Goal: Communication & Community: Answer question/provide support

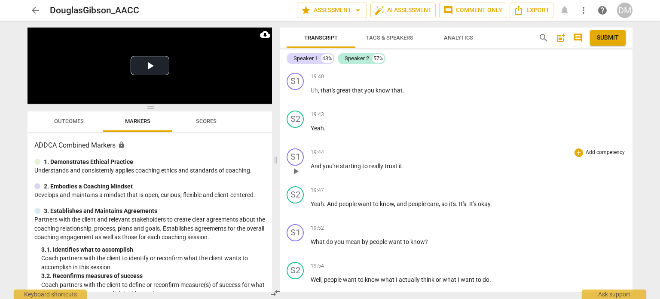
scroll to position [5531, 0]
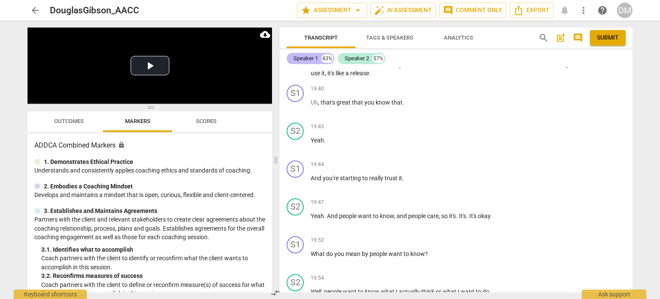
click at [306, 60] on div "Speaker 1" at bounding box center [306, 58] width 24 height 9
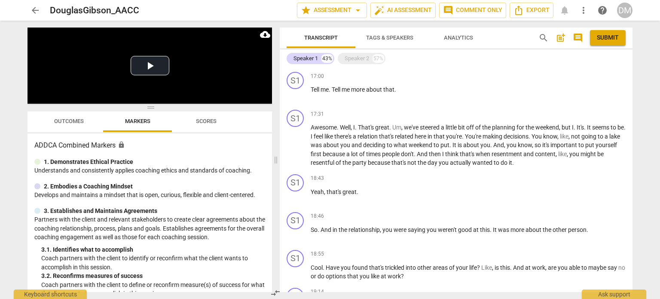
scroll to position [2432, 0]
drag, startPoint x: 370, startPoint y: 141, endPoint x: 352, endPoint y: 165, distance: 29.7
click at [352, 28] on p "Sure . But , uh , it's . It seems to me that from what I'm hearing is that you'…" at bounding box center [468, 14] width 315 height 27
click at [357, 9] on span "." at bounding box center [355, 5] width 3 height 7
drag, startPoint x: 367, startPoint y: 141, endPoint x: 349, endPoint y: 167, distance: 31.7
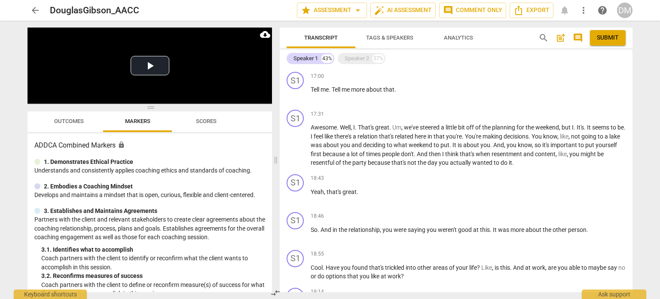
click at [349, 28] on p "Sure . But , uh , it's . It seems to me that from what I'm hearing is that you'…" at bounding box center [468, 14] width 315 height 27
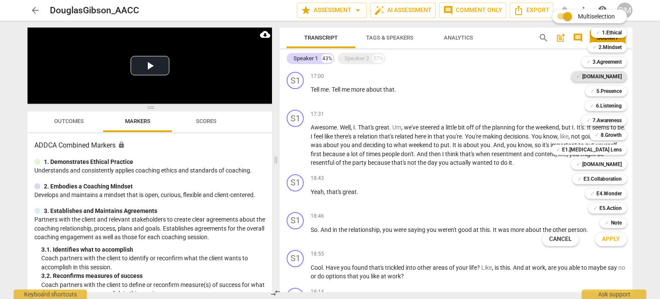
click at [622, 77] on b "[DOMAIN_NAME]" at bounding box center [602, 76] width 40 height 10
click at [622, 92] on b "5.Presence" at bounding box center [608, 91] width 25 height 10
click at [622, 119] on b "7.Awareness" at bounding box center [607, 120] width 29 height 10
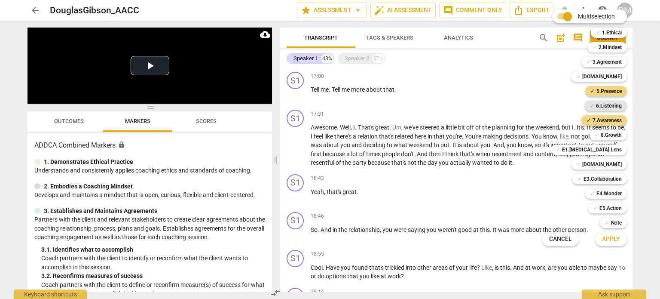
click at [622, 104] on b "6.Listening" at bounding box center [609, 106] width 26 height 10
click at [622, 165] on b "[DOMAIN_NAME]" at bounding box center [602, 164] width 40 height 10
click at [610, 240] on span "Apply" at bounding box center [611, 239] width 18 height 9
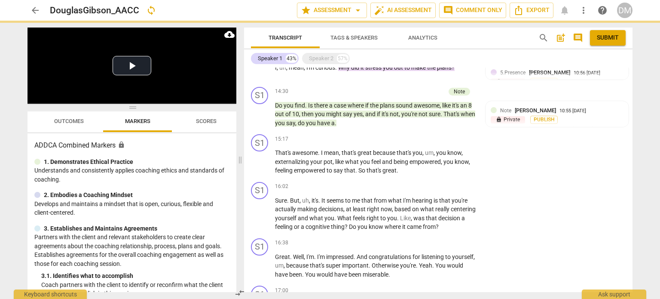
scroll to position [2788, 0]
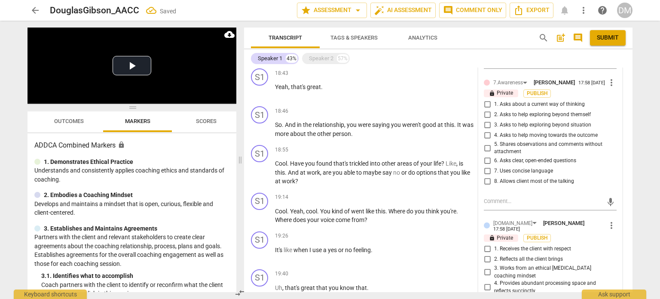
checkbox input "true"
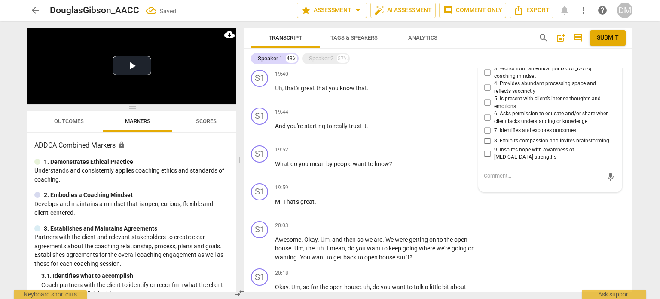
scroll to position [2987, 0]
checkbox input "true"
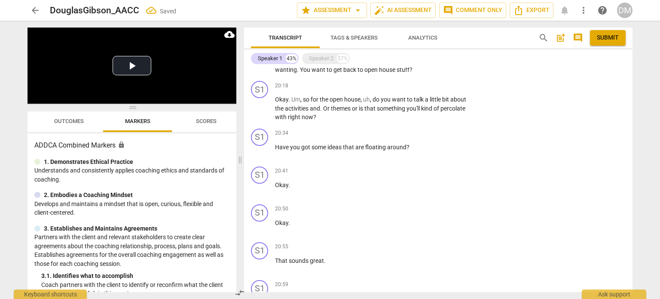
scroll to position [3206, 0]
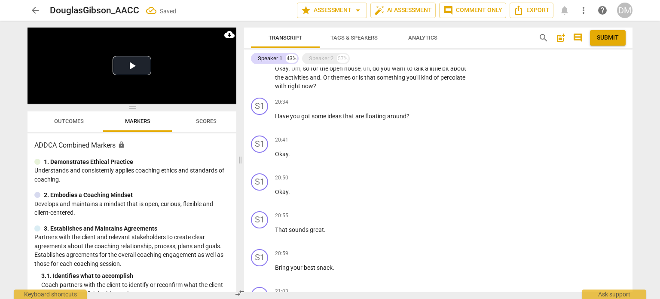
checkbox input "true"
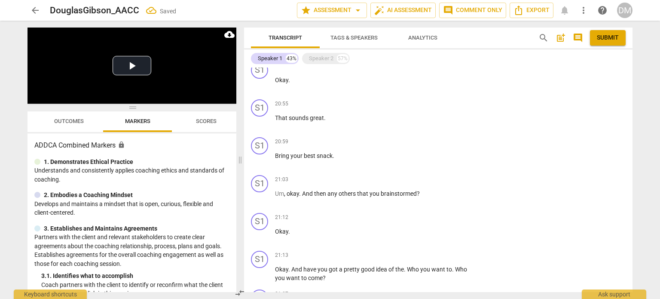
scroll to position [3318, 0]
checkbox input "true"
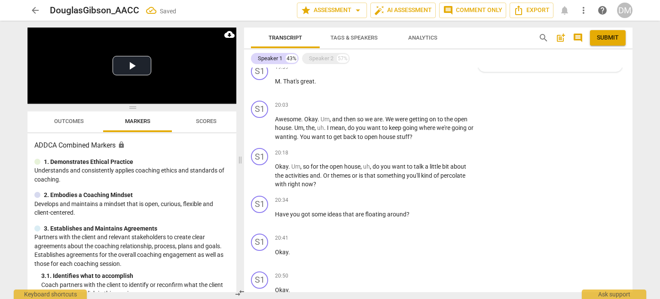
scroll to position [3174, 0]
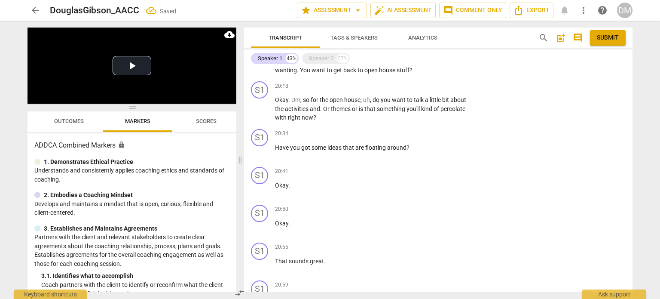
checkbox input "true"
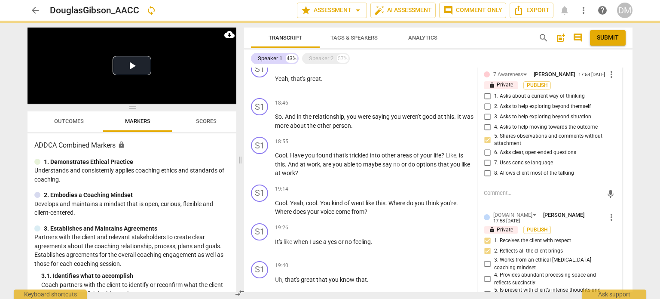
scroll to position [2797, 0]
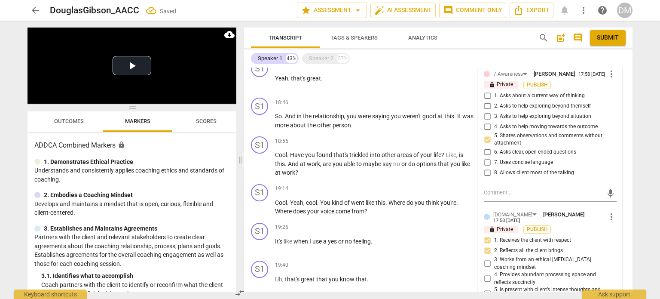
drag, startPoint x: 333, startPoint y: 156, endPoint x: 330, endPoint y: 189, distance: 32.4
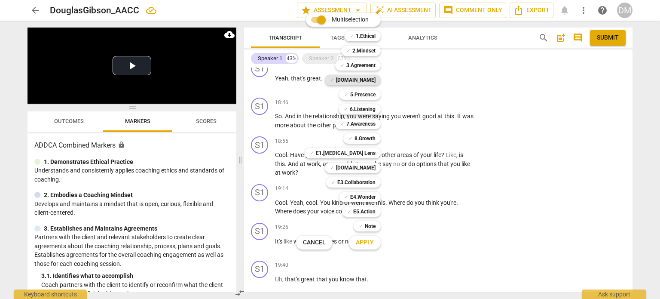
click at [376, 78] on b "[DOMAIN_NAME]" at bounding box center [356, 80] width 40 height 10
click at [376, 137] on b "8.Growth" at bounding box center [365, 138] width 21 height 10
click at [376, 197] on b "E4.Wonder" at bounding box center [362, 197] width 25 height 10
click at [374, 247] on span "Apply" at bounding box center [365, 242] width 18 height 9
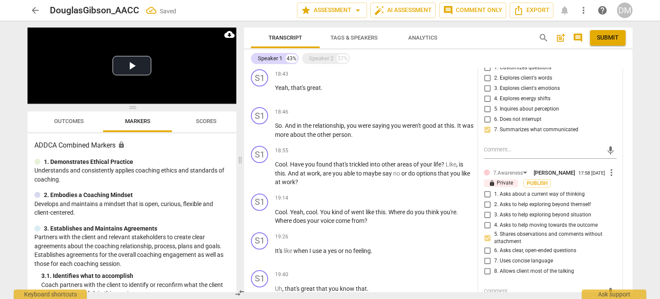
checkbox input "true"
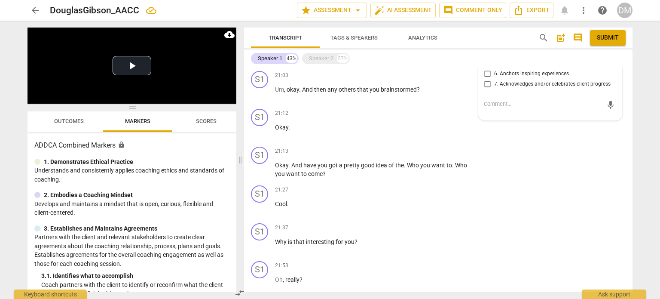
scroll to position [3434, 0]
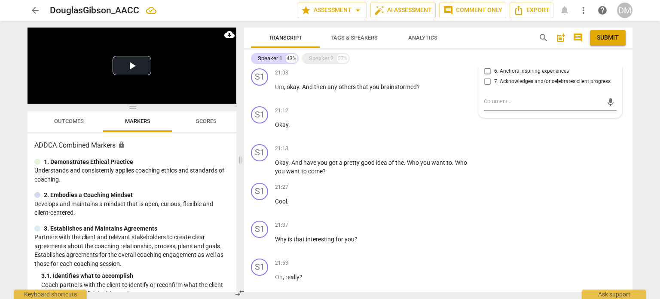
checkbox input "true"
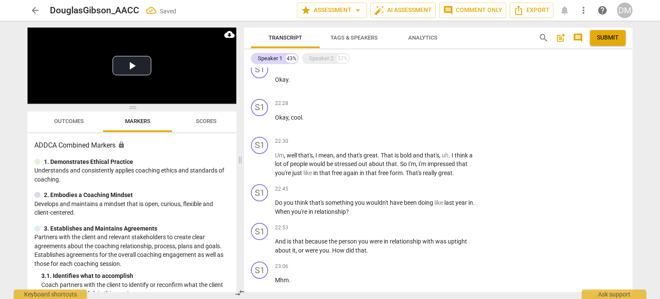
scroll to position [3782, 0]
checkbox input "true"
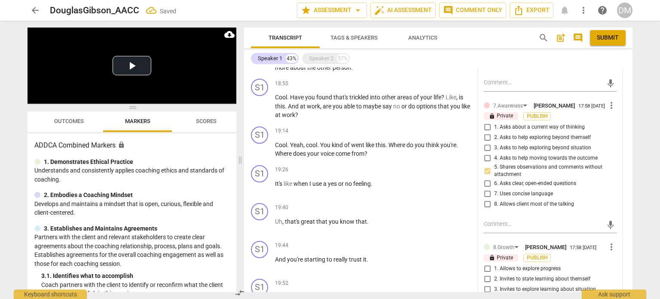
scroll to position [2864, 0]
drag, startPoint x: 378, startPoint y: 165, endPoint x: 326, endPoint y: 161, distance: 51.7
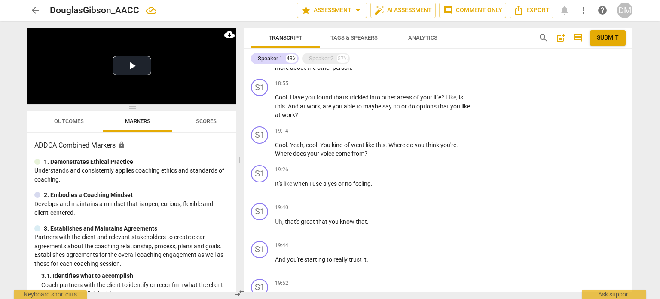
drag, startPoint x: 352, startPoint y: 121, endPoint x: 443, endPoint y: 136, distance: 92.8
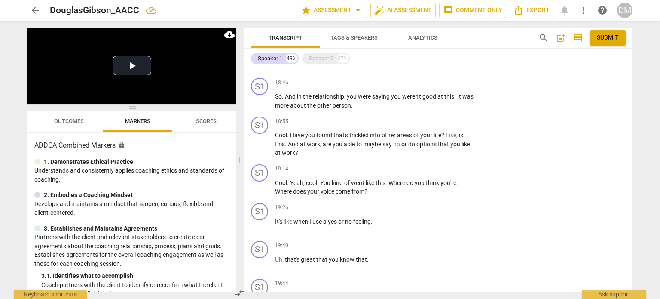
scroll to position [2826, 0]
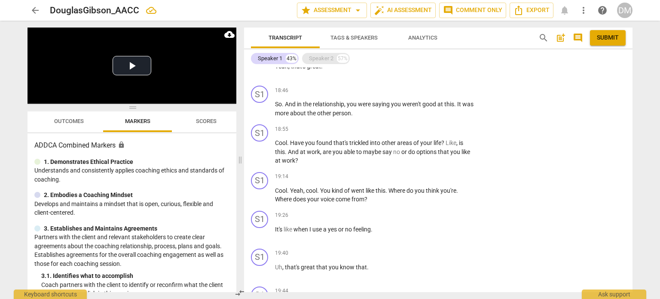
click at [316, 55] on div "Speaker 2" at bounding box center [321, 58] width 24 height 9
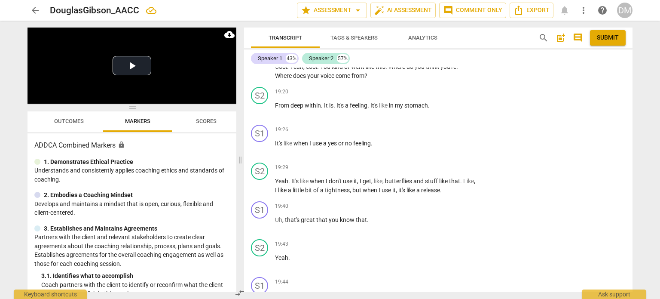
scroll to position [5984, 0]
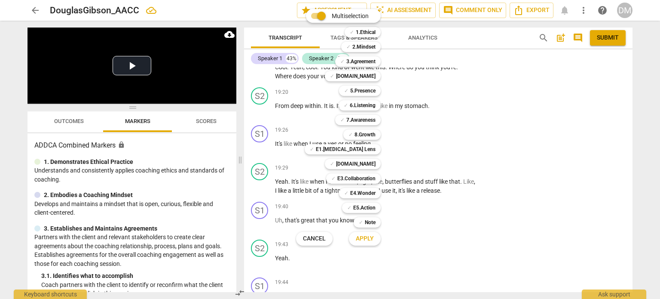
click at [477, 223] on div at bounding box center [330, 149] width 660 height 299
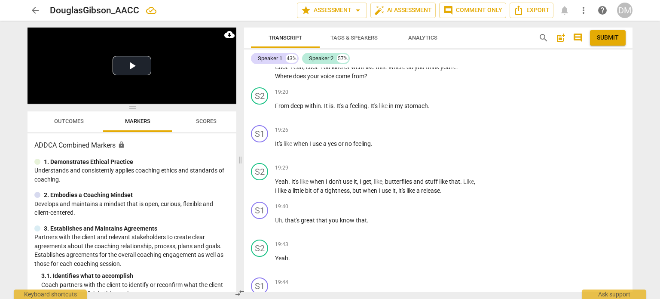
drag, startPoint x: 378, startPoint y: 235, endPoint x: 342, endPoint y: 246, distance: 37.8
drag, startPoint x: 295, startPoint y: 235, endPoint x: 361, endPoint y: 268, distance: 73.2
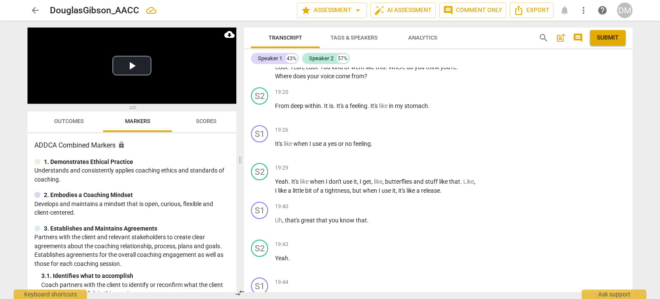
drag, startPoint x: 273, startPoint y: 258, endPoint x: 367, endPoint y: 264, distance: 94.3
drag, startPoint x: 365, startPoint y: 273, endPoint x: 275, endPoint y: 259, distance: 91.0
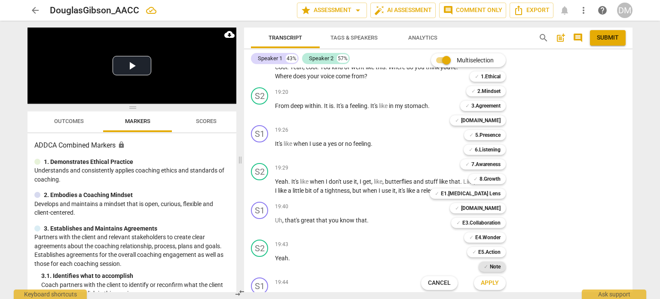
click at [501, 267] on b "Note" at bounding box center [495, 266] width 11 height 10
click at [506, 283] on button "Apply" at bounding box center [490, 282] width 32 height 15
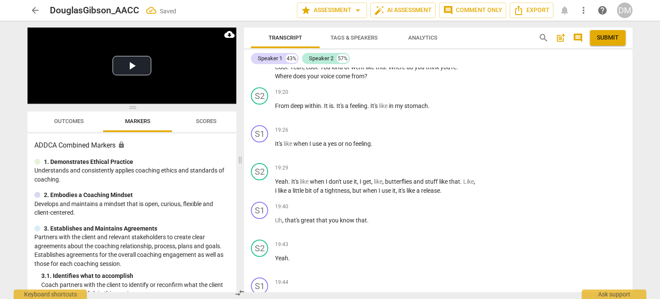
type textarea "R"
type textarea "Ra"
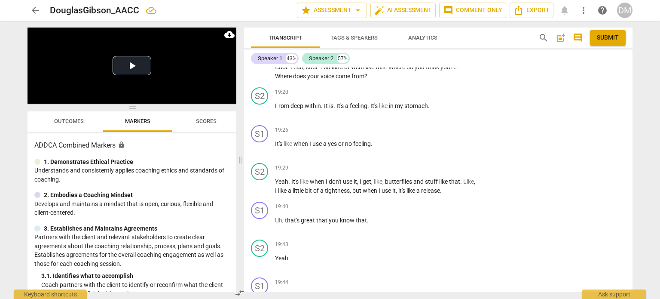
type textarea "Rat"
type textarea "[PERSON_NAME]"
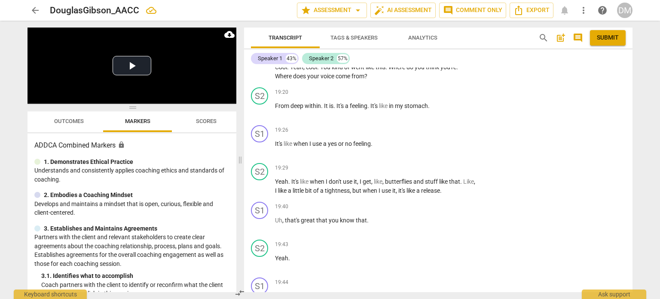
type textarea "[PERSON_NAME]"
type textarea "Rather"
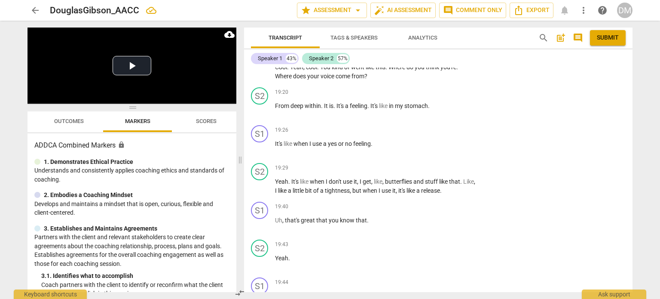
type textarea "Rather t"
type textarea "Rather ta"
type textarea "Rather t"
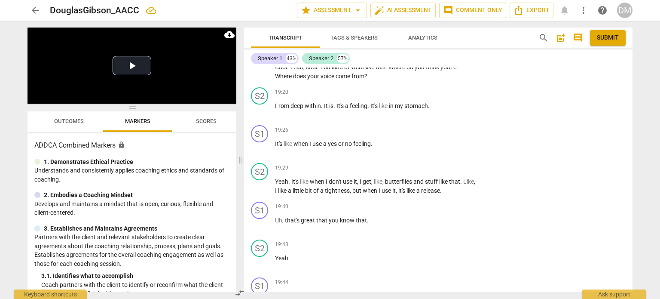
type textarea "Rather t"
type textarea "Rather th"
type textarea "Rather tha"
type textarea "Rather than"
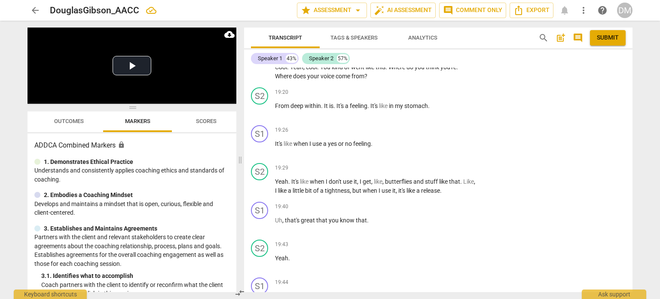
type textarea "Rather than"
type textarea "Rather than t"
type textarea "Rather than te"
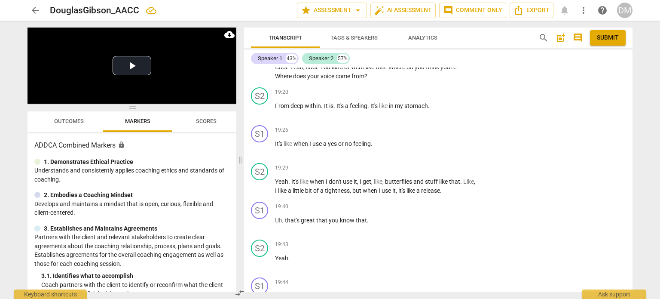
type textarea "Rather than te"
type textarea "Rather than tel"
type textarea "Rather than tell"
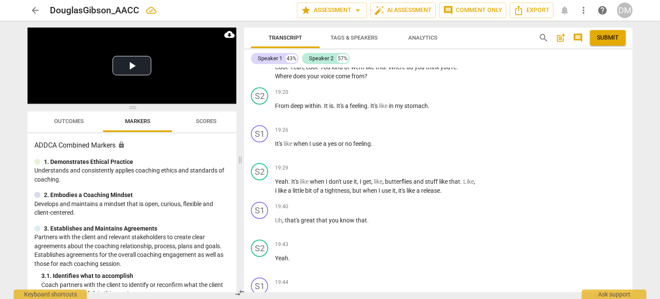
type textarea "Rather than tell"
type textarea "Rather than tell h"
type textarea "Rather than tell he"
type textarea "Rather than tell her"
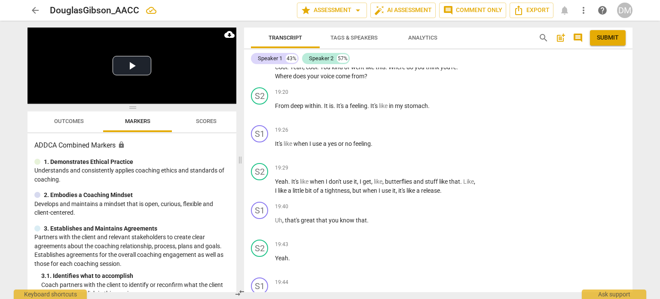
type textarea "Rather than tell her"
type textarea "Rather than tell her h"
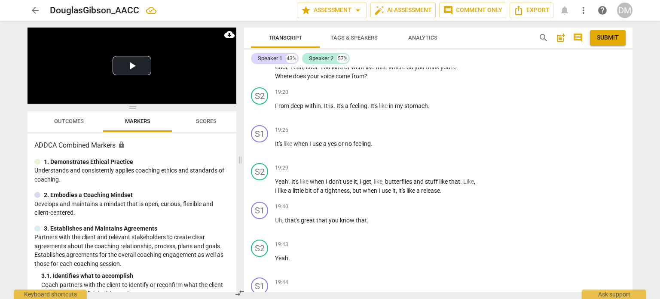
type textarea "Rather than tell her ho"
type textarea "Rather than tell her how"
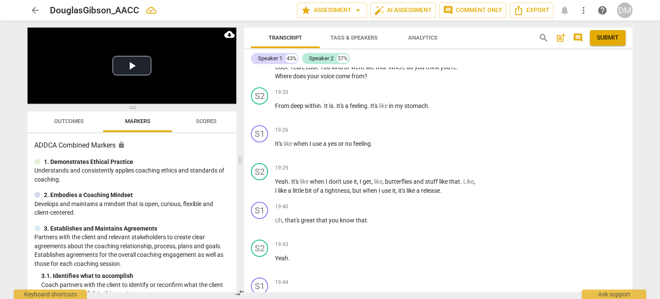
type textarea "Rather than tell her how"
type textarea "Rather than tell her how s"
type textarea "Rather than tell her how sh"
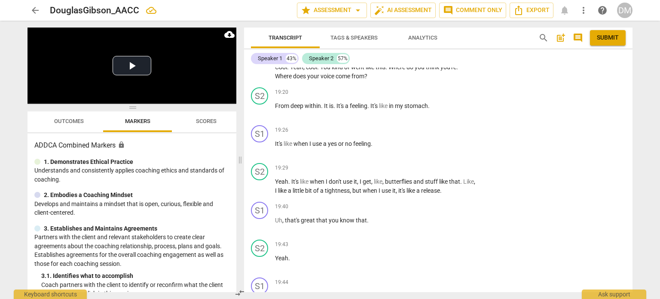
type textarea "Rather than tell her how she"
type textarea "Rather than tell her how she m"
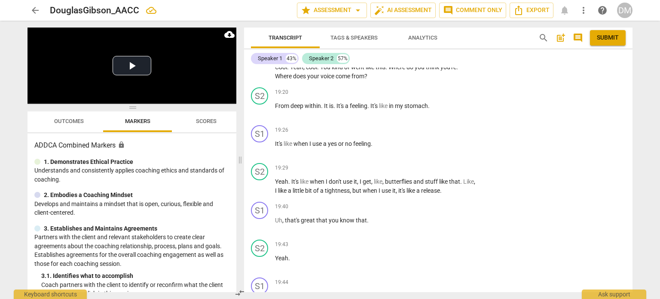
type textarea "Rather than tell her how she m"
type textarea "Rather than tell her how she mi"
type textarea "Rather than tell her how she mig"
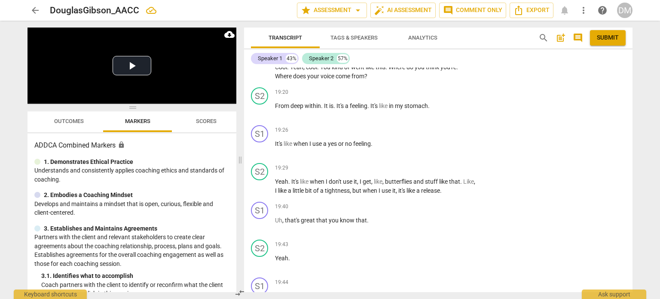
type textarea "Rather than tell her how she migh"
type textarea "Rather than tell her how she might"
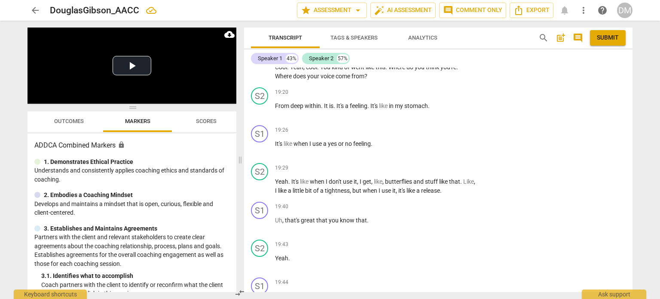
type textarea "Rather than tell her how she might"
type textarea "Rather than tell her how she might h"
type textarea "Rather than tell her how she might hv"
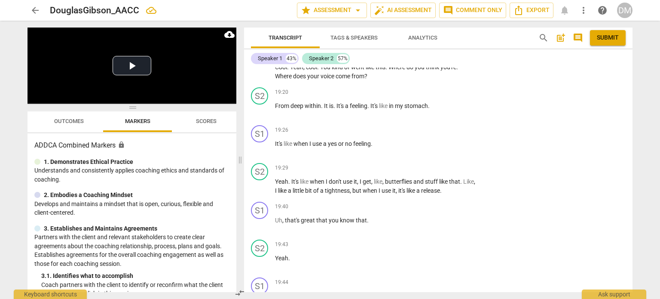
type textarea "Rather than tell her how she might hve"
type textarea "Rather than tell her how she might hve b"
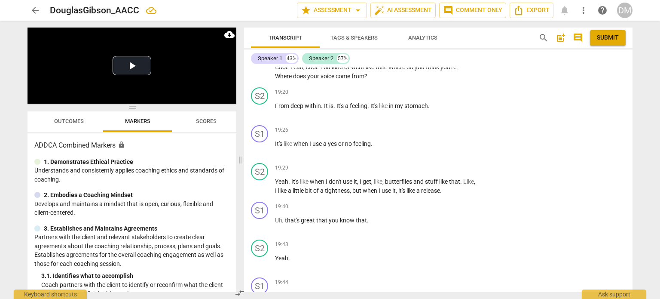
type textarea "Rather than tell her how she might hve b"
type textarea "Rather than tell her how she might hve be"
type textarea "Rather than tell her how she might hve bee"
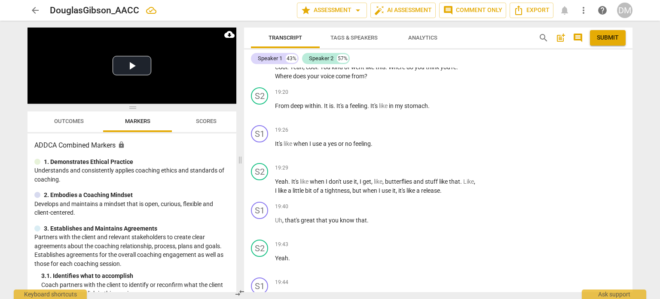
type textarea "Rather than tell her how she might hve bee"
type textarea "Rather than tell her how she might hve been"
type textarea "Rather than tell her how she might hve bee"
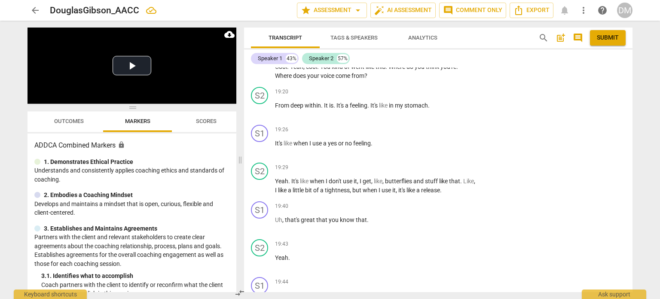
type textarea "Rather than tell her how she might hve bee"
type textarea "Rather than tell her how she might hve be"
type textarea "Rather than tell her how she might hve b"
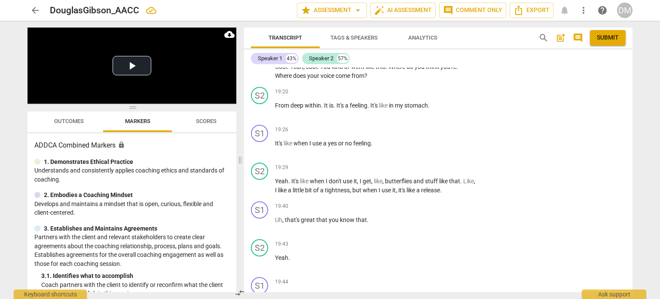
type textarea "Rather than tell her how she might hve b"
type textarea "Rather than tell her how she might hve"
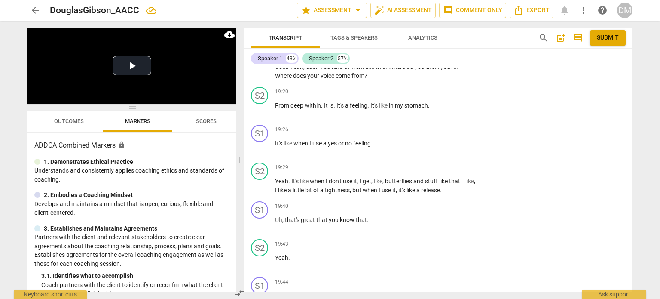
type textarea "Rather than tell her how she might hv"
type textarea "Rather than tell her how she might h"
type textarea "Rather than tell her how she might"
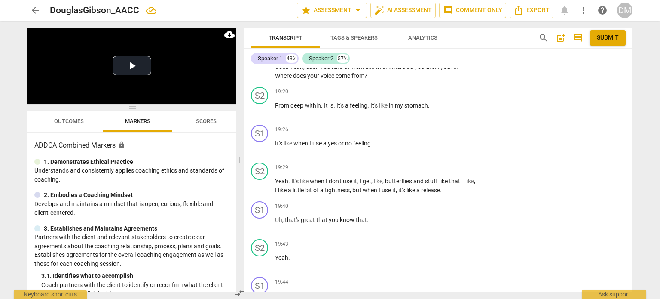
type textarea "Rather than tell her how she might"
type textarea "Rather than tell her how she migh"
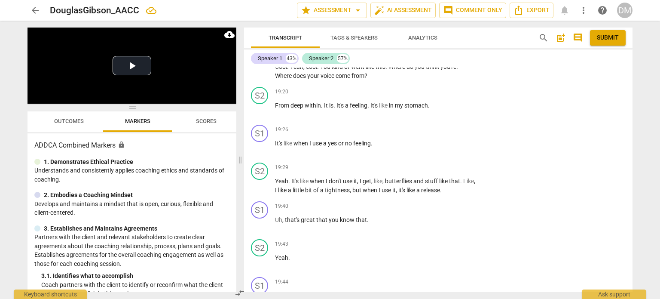
type textarea "Rather than tell her how she migh"
type textarea "Rather than tell her how she mig"
type textarea "Rather than tell her how she mi"
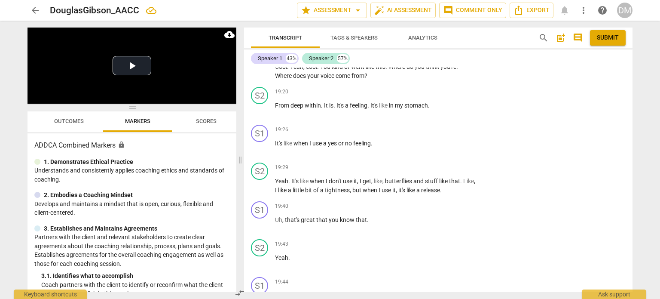
type textarea "Rather than tell her how she m"
type textarea "Rather than tell her how she"
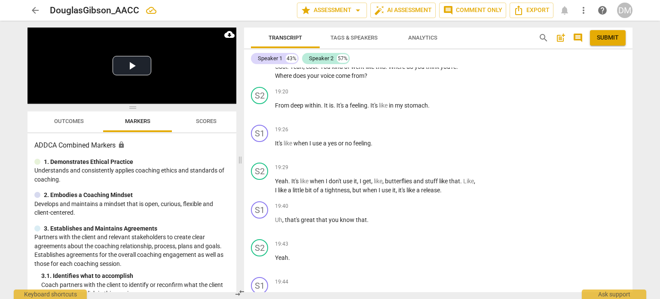
type textarea "Rather than tell her how she"
type textarea "Rather than tell her how sh"
type textarea "Rather than tell her how s"
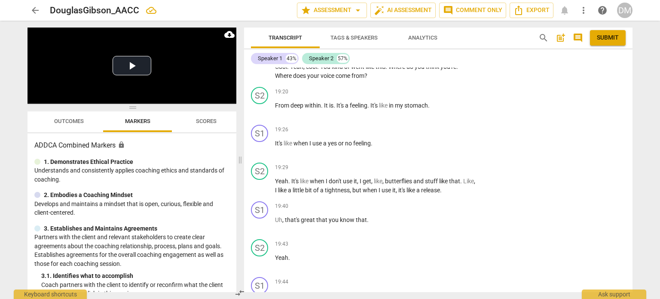
type textarea "Rather than tell her how"
type textarea "Rather than tell her ho"
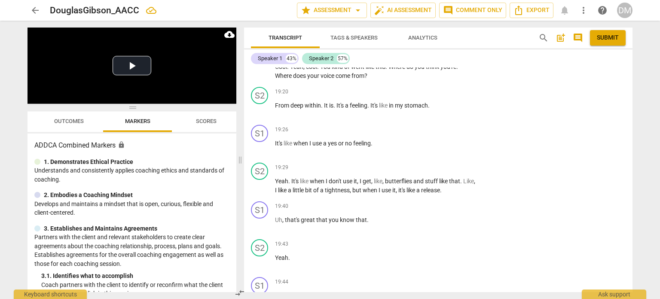
type textarea "Rather than tell her ho"
type textarea "Rather than tell her h"
type textarea "Rather than tell her"
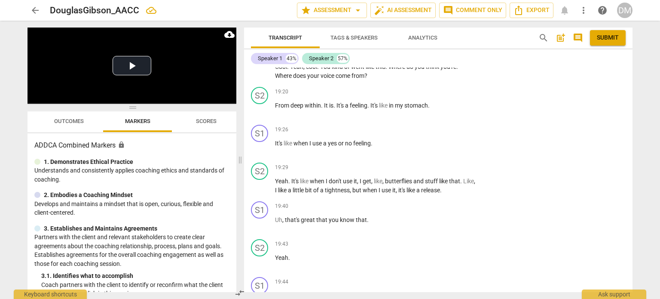
type textarea "Rather than tell her"
type textarea "Rather than tell he"
type textarea "Rather than tell h"
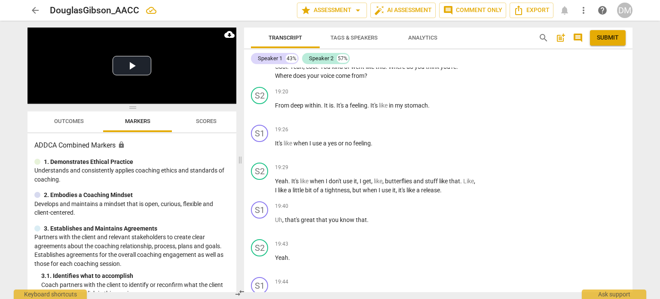
type textarea "Rather than tell h"
type textarea "Rather than tell"
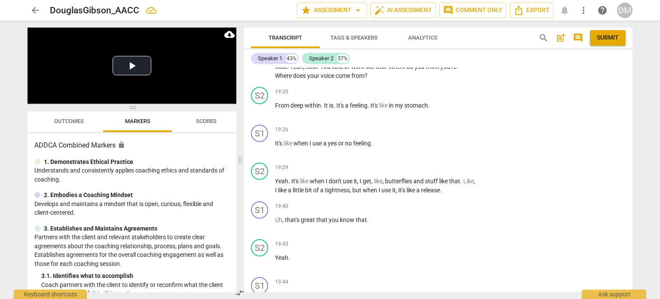
type textarea "Rather than tel"
type textarea "Rather than te"
type textarea "Rather than t"
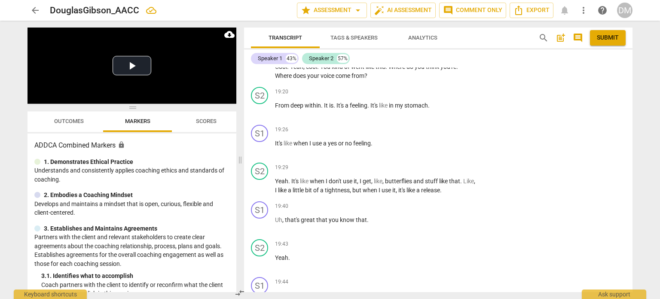
type textarea "Rather than t"
type textarea "Rather than"
type textarea "Rather tha"
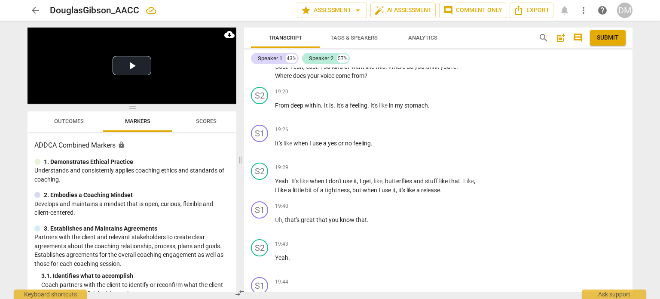
type textarea "Rather th"
type textarea "Rather t"
type textarea "Rather"
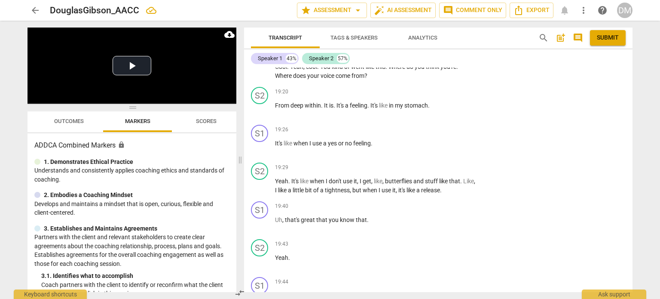
type textarea "Rather"
type textarea "[PERSON_NAME]"
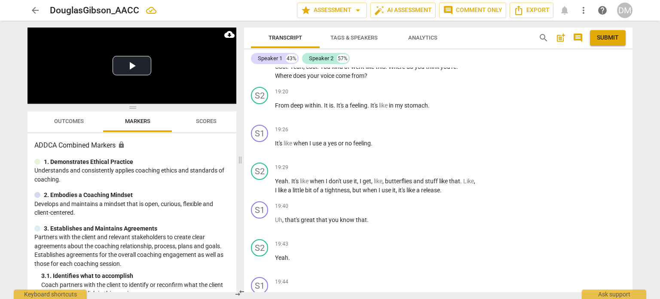
type textarea "[PERSON_NAME]"
type textarea "Rat"
type textarea "Ra"
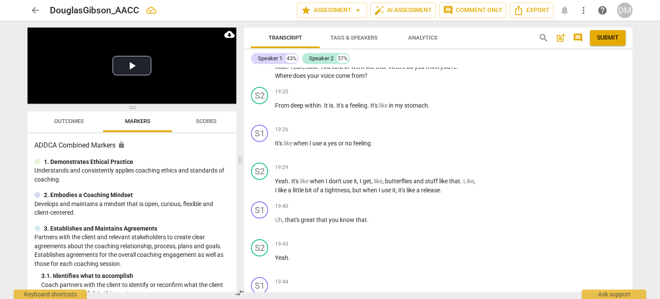
type textarea "Ra"
type textarea "R"
type textarea "W"
type textarea "We"
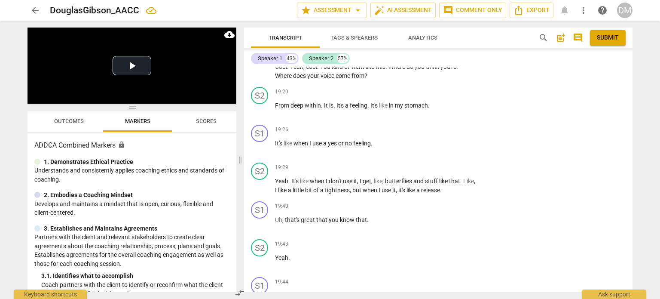
type textarea "Wew"
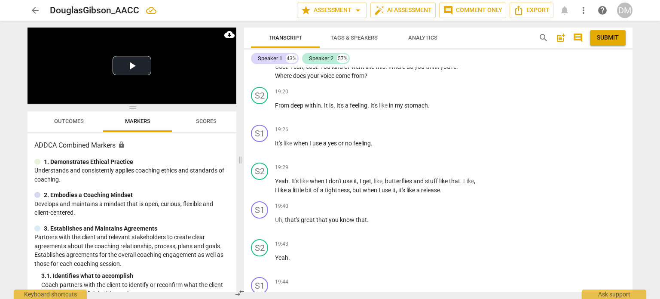
type textarea "Wew"
type textarea "We"
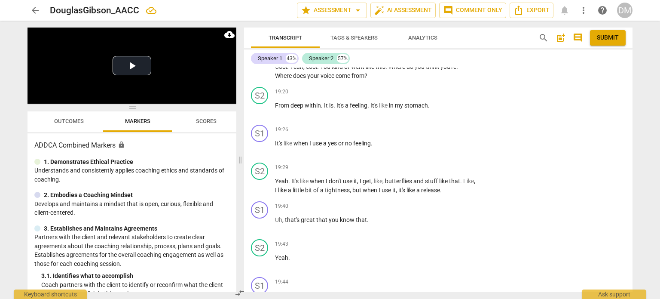
type textarea "We r"
type textarea "We re"
type textarea "We rea"
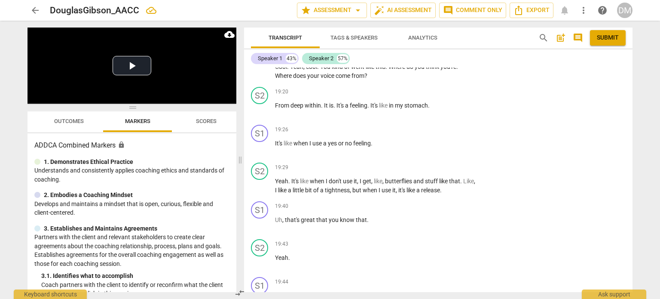
type textarea "We rea"
type textarea "We reac"
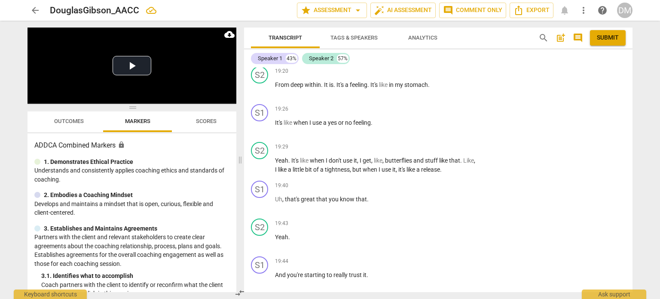
scroll to position [6006, 0]
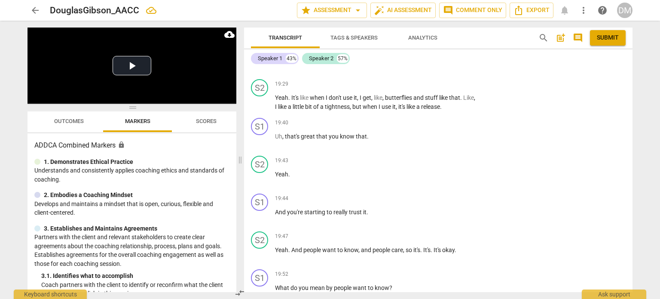
drag, startPoint x: 565, startPoint y: 278, endPoint x: 576, endPoint y: 286, distance: 13.8
click at [576, 286] on div "S1 play_arrow pause 00:04 + Add competency keyboard_arrow_right Hi , [PERSON_NA…" at bounding box center [438, 179] width 388 height 224
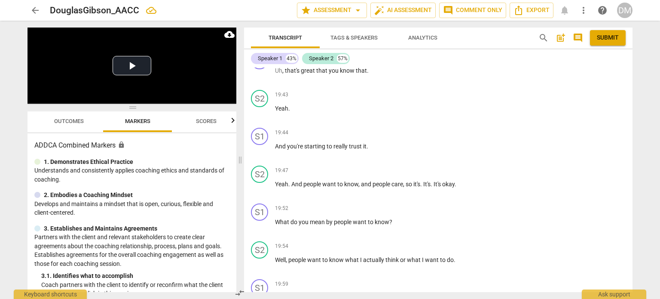
scroll to position [6074, 0]
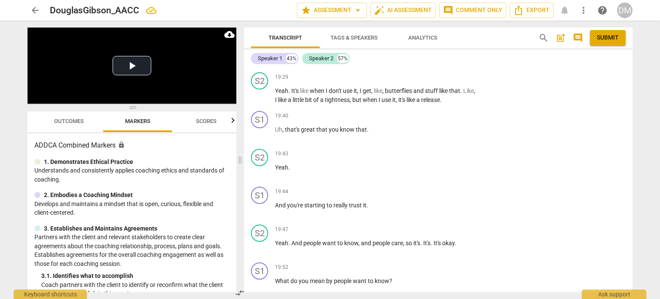
click at [618, 155] on li "Edit" at bounding box center [619, 153] width 30 height 16
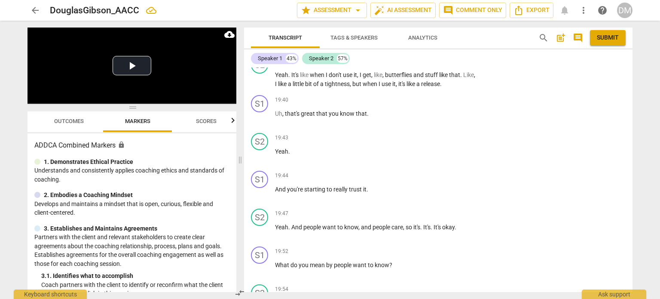
scroll to position [6096, 0]
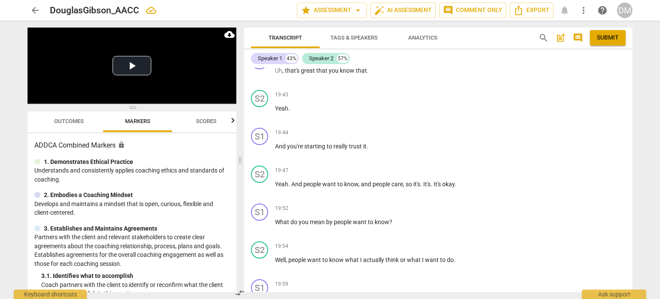
scroll to position [6134, 0]
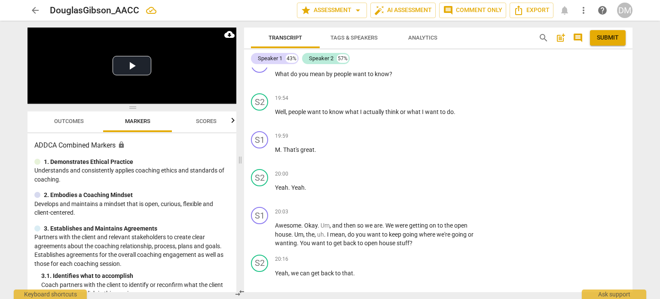
scroll to position [6281, 0]
drag, startPoint x: 392, startPoint y: 168, endPoint x: 394, endPoint y: 182, distance: 14.3
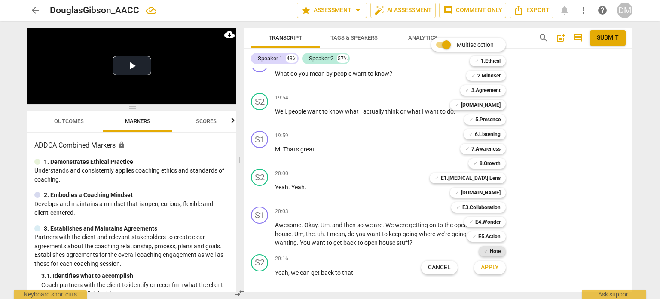
click at [501, 252] on b "Note" at bounding box center [495, 251] width 11 height 10
click at [499, 266] on span "Apply" at bounding box center [490, 267] width 18 height 9
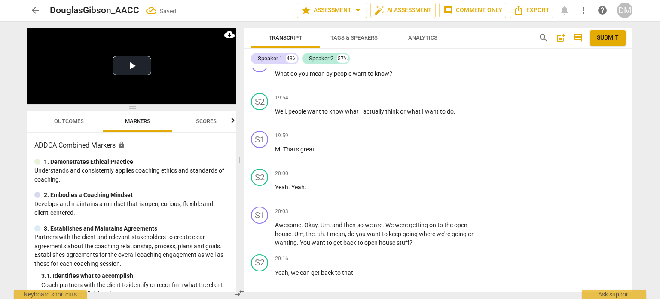
drag, startPoint x: 585, startPoint y: 225, endPoint x: 562, endPoint y: 226, distance: 23.2
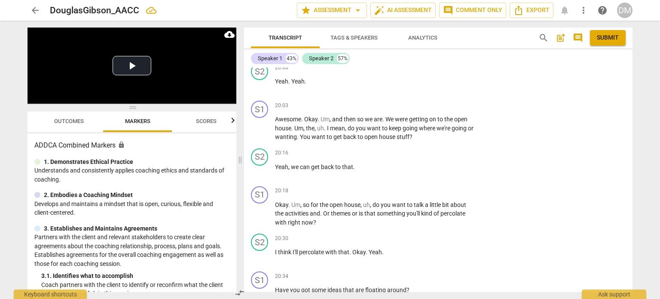
scroll to position [6387, 0]
drag, startPoint x: 327, startPoint y: 122, endPoint x: 363, endPoint y: 163, distance: 55.1
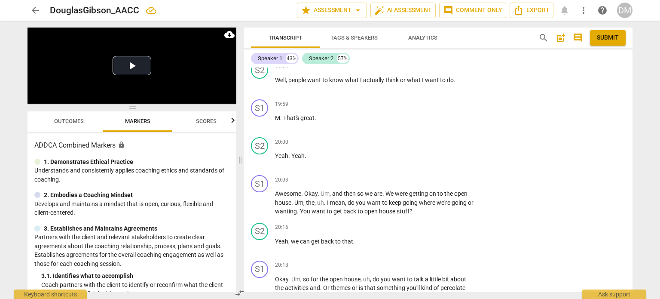
scroll to position [6313, 0]
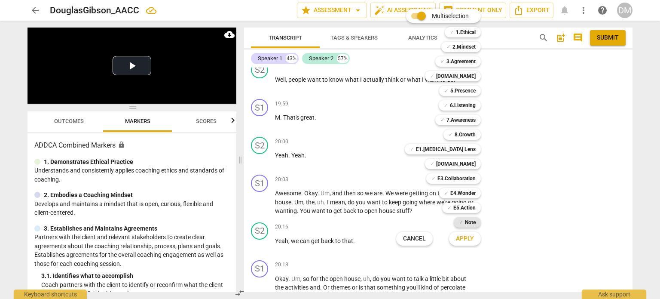
click at [476, 220] on b "Note" at bounding box center [470, 222] width 11 height 10
click at [481, 239] on button "Apply" at bounding box center [465, 238] width 32 height 15
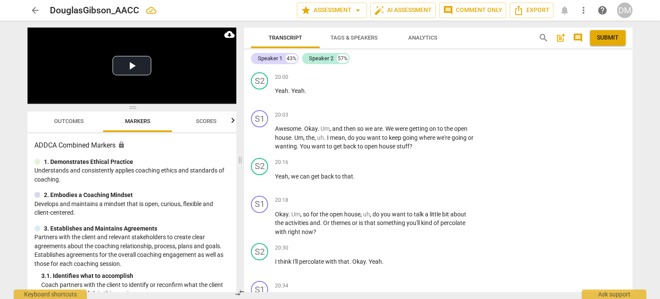
scroll to position [6379, 0]
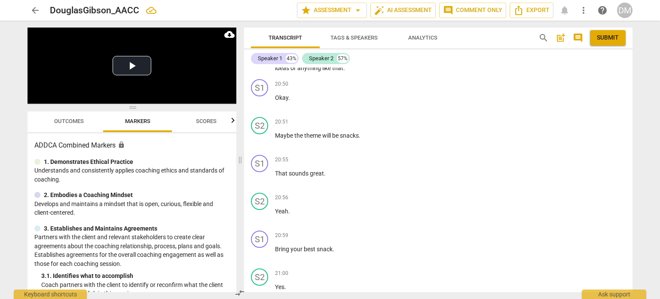
scroll to position [6731, 0]
drag, startPoint x: 396, startPoint y: 153, endPoint x: 274, endPoint y: 130, distance: 124.5
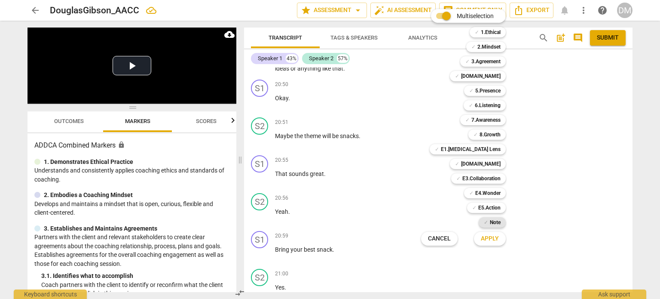
click at [501, 222] on b "Note" at bounding box center [495, 222] width 11 height 10
click at [443, 236] on span "Cancel" at bounding box center [439, 238] width 23 height 9
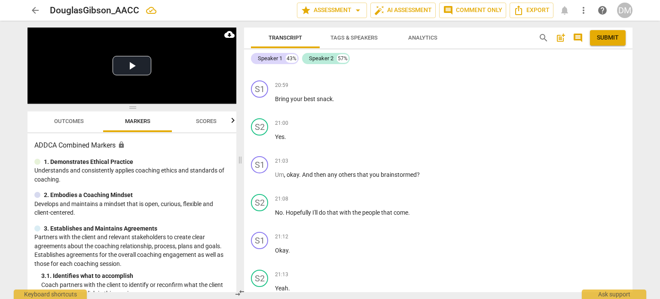
scroll to position [6881, 0]
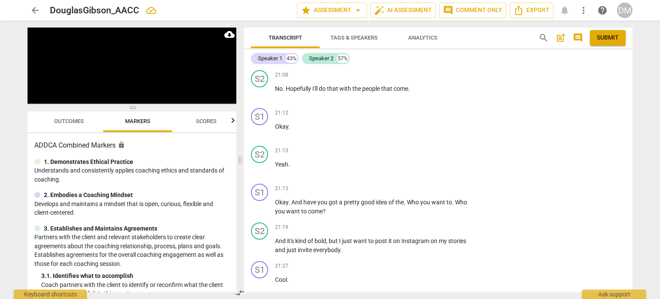
scroll to position [6987, 0]
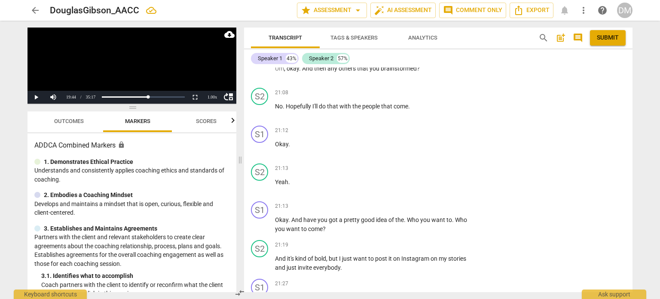
drag, startPoint x: 394, startPoint y: 143, endPoint x: 287, endPoint y: 145, distance: 107.5
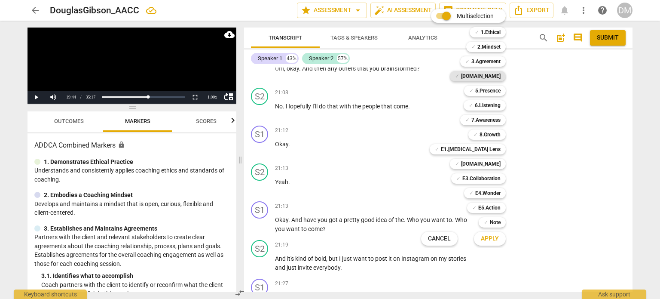
click at [501, 74] on b "[DOMAIN_NAME]" at bounding box center [481, 76] width 40 height 10
click at [500, 245] on button "Apply" at bounding box center [490, 238] width 32 height 15
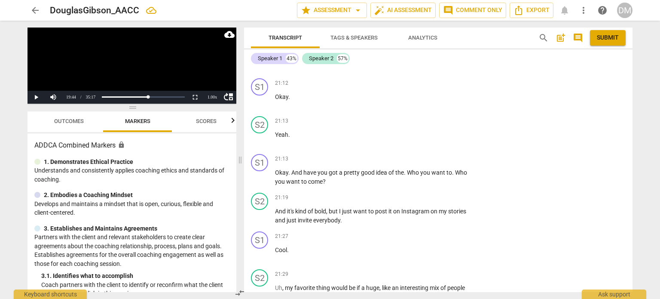
scroll to position [7039, 0]
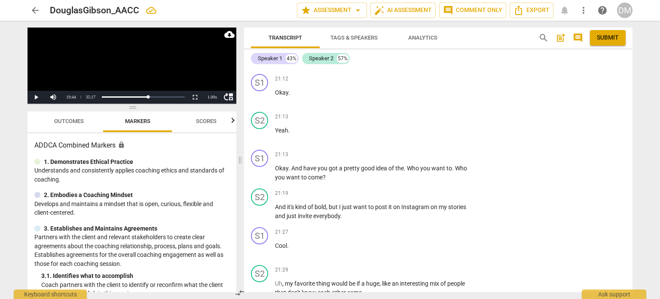
drag, startPoint x: 556, startPoint y: 207, endPoint x: 500, endPoint y: 202, distance: 56.5
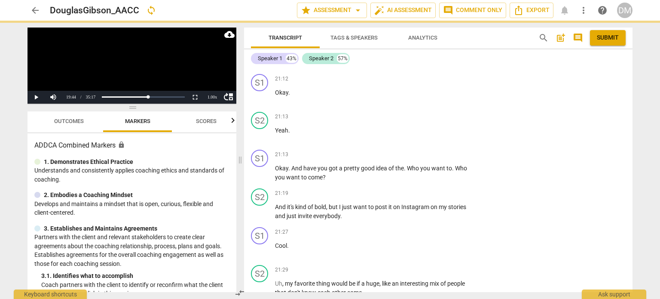
scroll to position [0, 0]
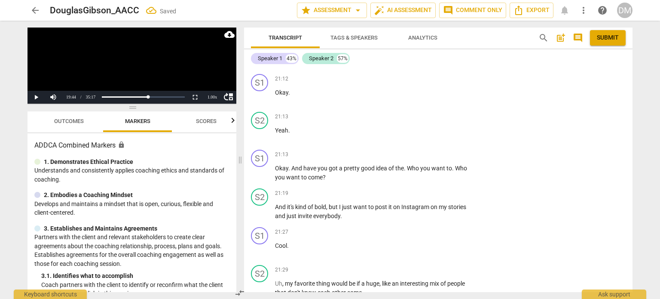
drag, startPoint x: 278, startPoint y: 164, endPoint x: 393, endPoint y: 165, distance: 114.7
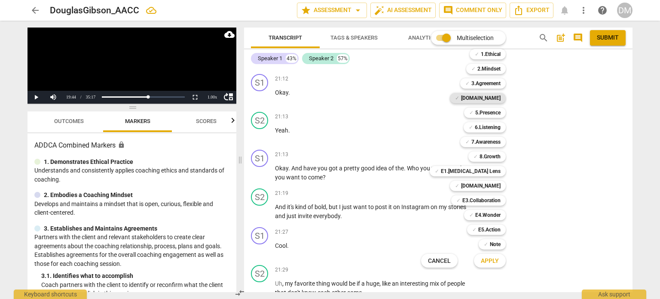
click at [501, 98] on b "[DOMAIN_NAME]" at bounding box center [481, 98] width 40 height 10
click at [501, 173] on b "E1.[MEDICAL_DATA] Lens" at bounding box center [471, 171] width 60 height 10
click at [499, 262] on span "Apply" at bounding box center [490, 261] width 18 height 9
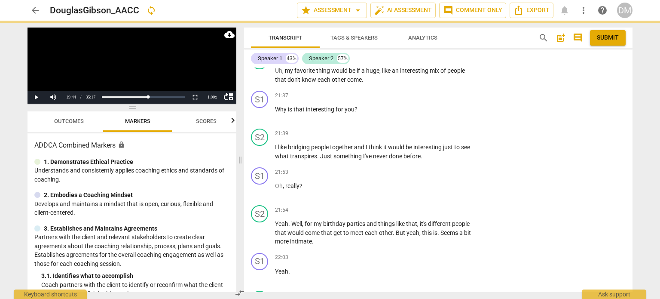
scroll to position [7254, 0]
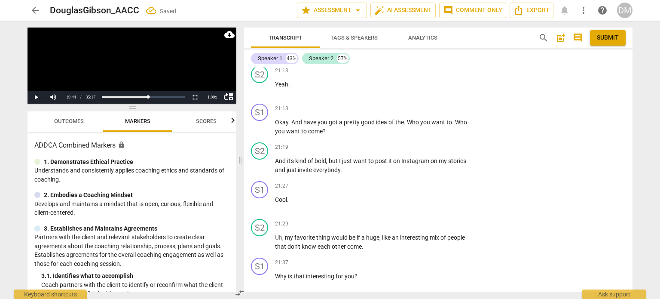
scroll to position [7084, 0]
drag, startPoint x: 548, startPoint y: 238, endPoint x: 572, endPoint y: 248, distance: 26.4
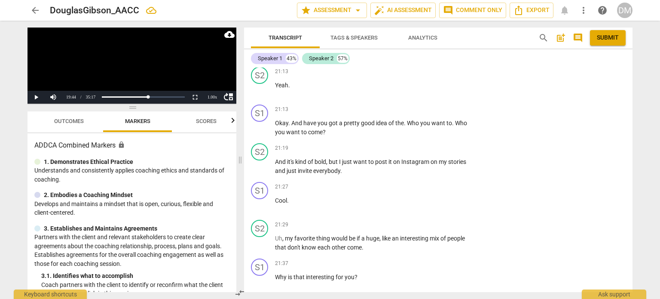
scroll to position [3, 0]
drag, startPoint x: 526, startPoint y: 257, endPoint x: 555, endPoint y: 268, distance: 31.5
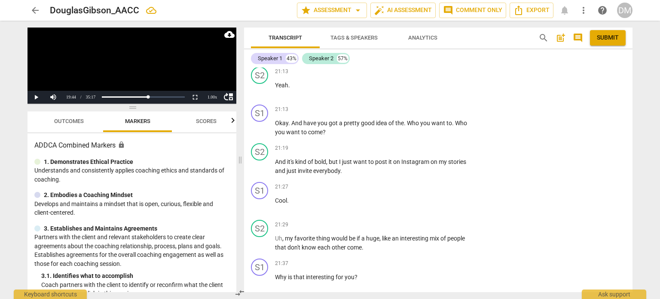
scroll to position [10, 0]
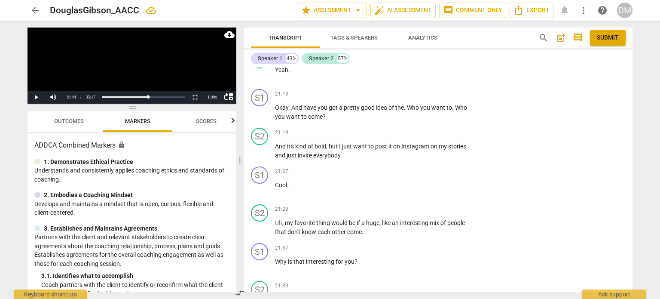
scroll to position [7100, 0]
drag, startPoint x: 429, startPoint y: 187, endPoint x: 267, endPoint y: 187, distance: 162.4
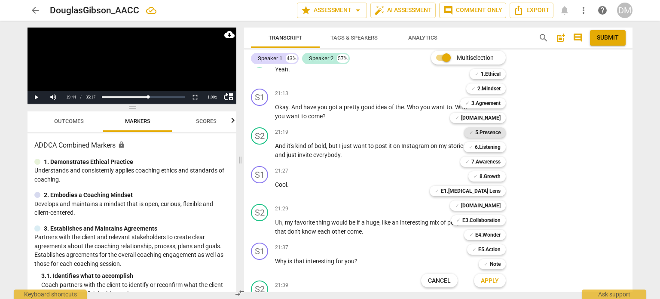
click at [500, 134] on b "5.Presence" at bounding box center [487, 132] width 25 height 10
click at [501, 149] on b "6.Listening" at bounding box center [488, 147] width 26 height 10
click at [498, 281] on span "Apply" at bounding box center [490, 280] width 18 height 9
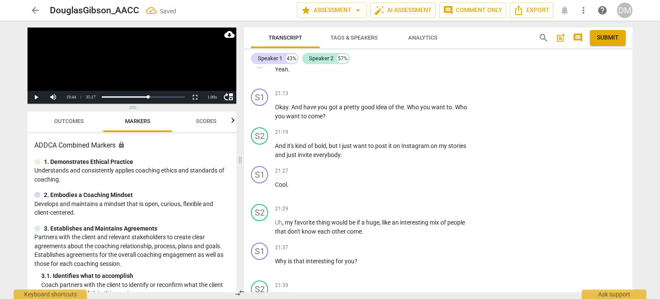
scroll to position [7225, 0]
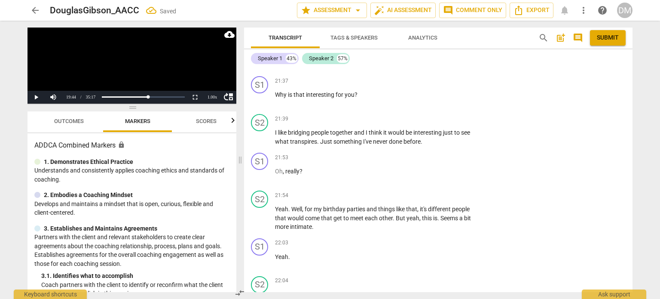
scroll to position [7266, 0]
drag, startPoint x: 371, startPoint y: 207, endPoint x: 275, endPoint y: 172, distance: 102.2
drag, startPoint x: 360, startPoint y: 173, endPoint x: 387, endPoint y: 216, distance: 50.4
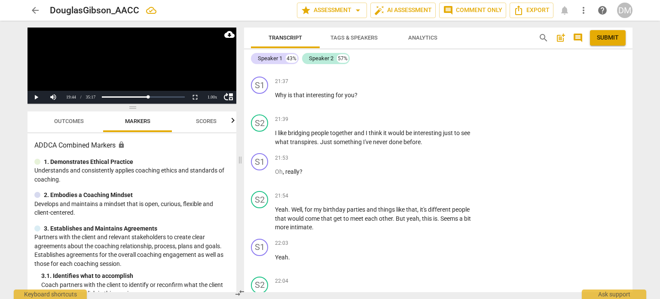
click at [387, 216] on div "S1 play_arrow pause 00:04 + Add competency keyboard_arrow_right Hi , [PERSON_NA…" at bounding box center [438, 179] width 388 height 224
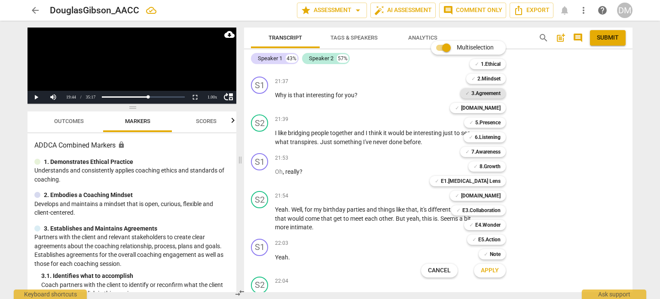
click at [498, 93] on b "3.Agreement" at bounding box center [485, 93] width 29 height 10
click at [496, 270] on span "Apply" at bounding box center [490, 270] width 18 height 9
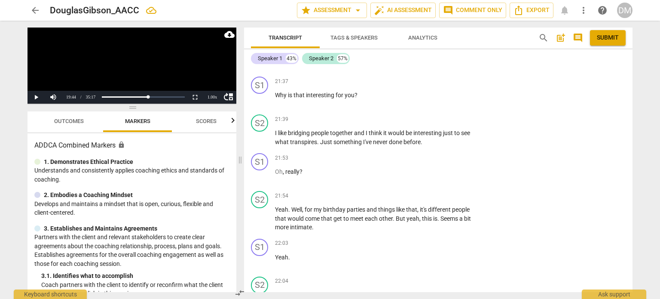
click at [619, 198] on li "Delete" at bounding box center [619, 197] width 30 height 16
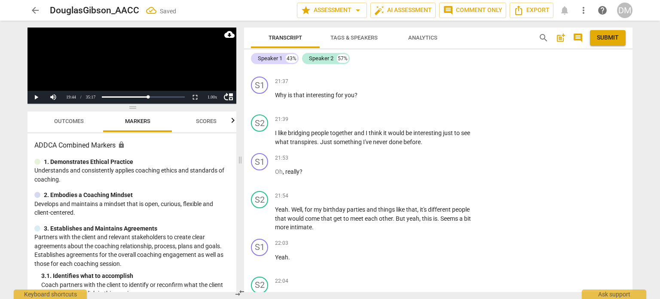
drag, startPoint x: 415, startPoint y: 174, endPoint x: 426, endPoint y: 209, distance: 37.1
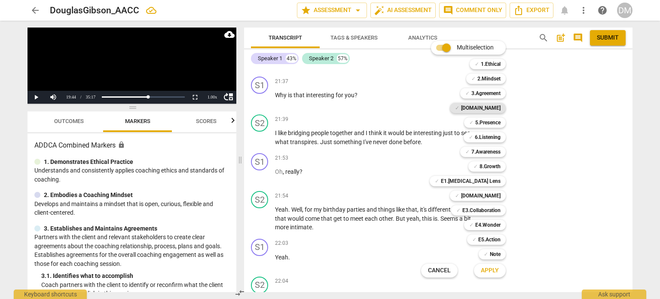
click at [501, 107] on b "[DOMAIN_NAME]" at bounding box center [481, 108] width 40 height 10
click at [501, 194] on b "[DOMAIN_NAME]" at bounding box center [481, 195] width 40 height 10
click at [499, 269] on span "Apply" at bounding box center [490, 270] width 18 height 9
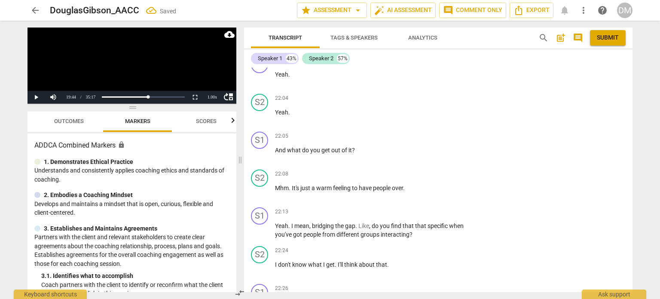
scroll to position [7449, 0]
click at [625, 118] on li "Delete" at bounding box center [619, 117] width 30 height 16
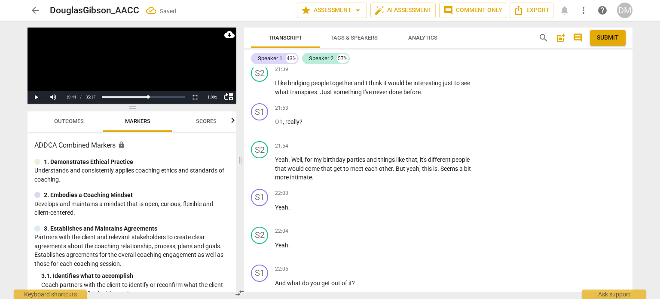
scroll to position [7314, 0]
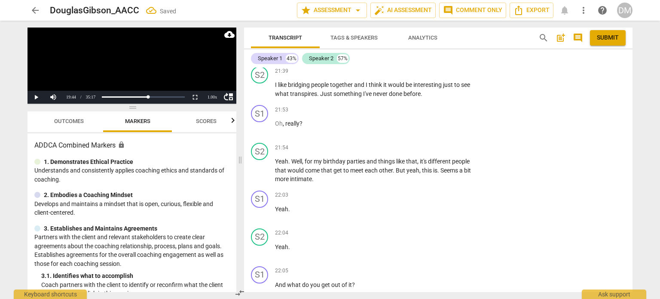
drag, startPoint x: 414, startPoint y: 127, endPoint x: 413, endPoint y: 158, distance: 31.0
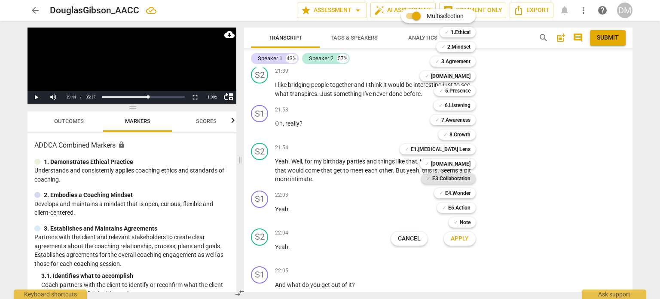
click at [471, 177] on b "E3.Collaboration" at bounding box center [451, 178] width 38 height 10
click at [469, 239] on span "Apply" at bounding box center [460, 238] width 18 height 9
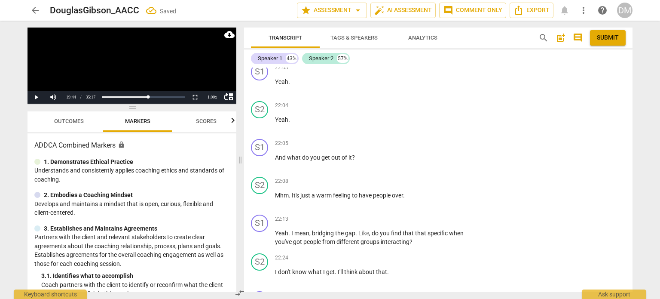
scroll to position [7442, 0]
